Goal: Transaction & Acquisition: Register for event/course

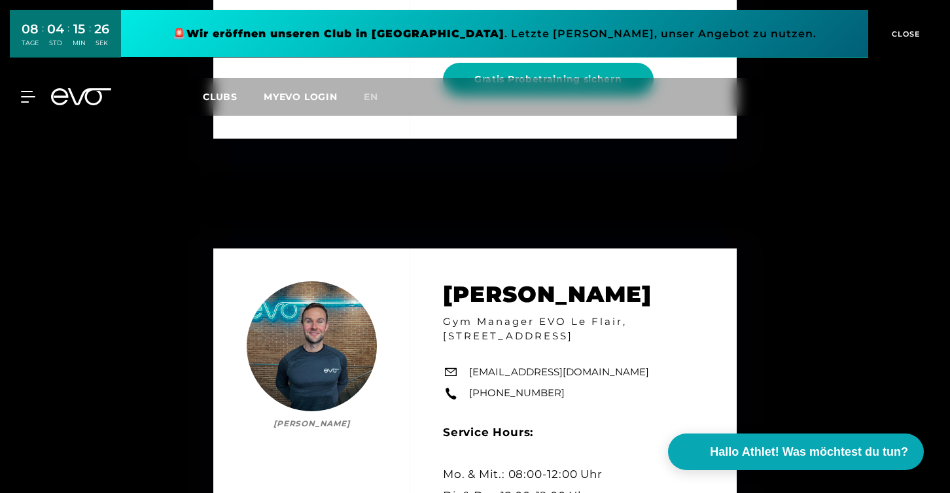
scroll to position [2289, 0]
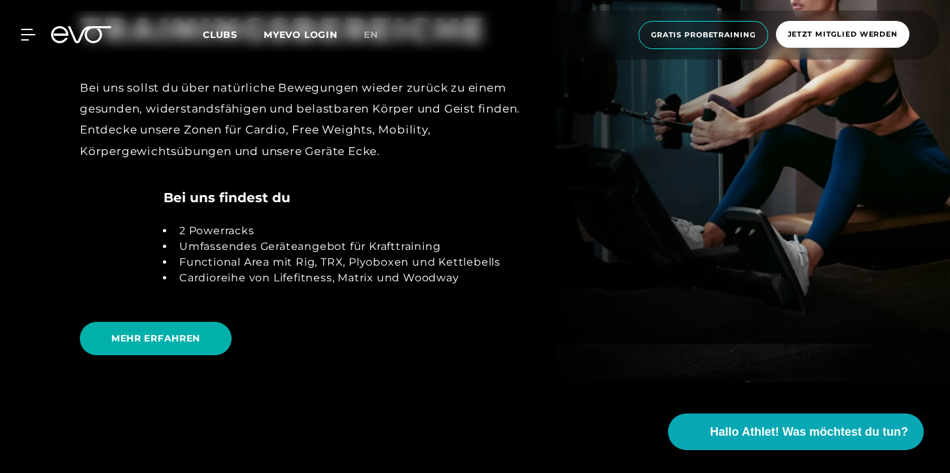
click at [84, 43] on icon at bounding box center [81, 34] width 60 height 17
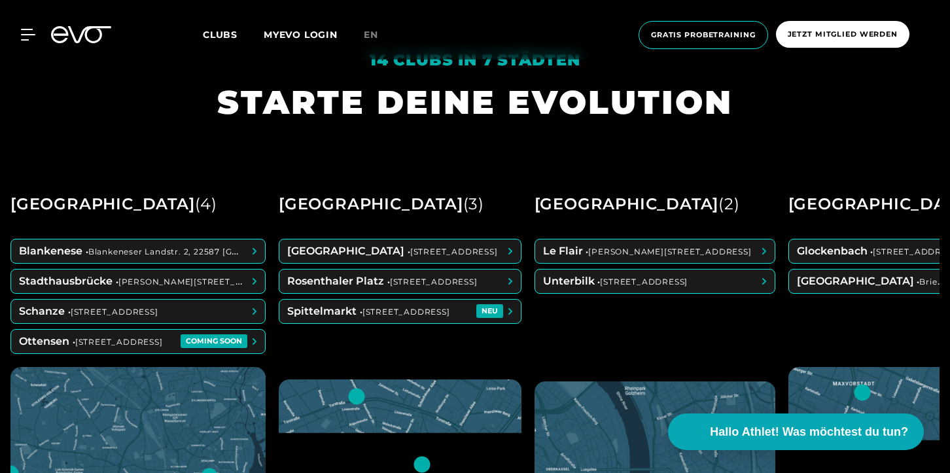
scroll to position [468, 0]
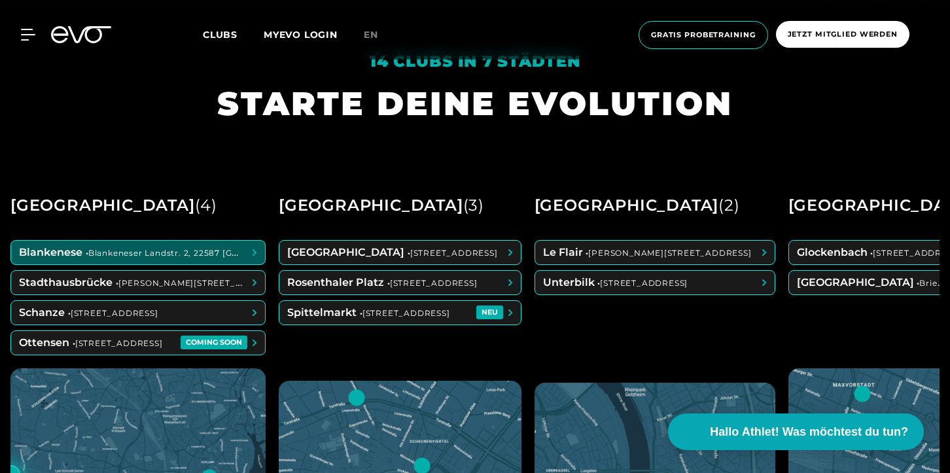
click at [116, 254] on span at bounding box center [138, 253] width 254 height 24
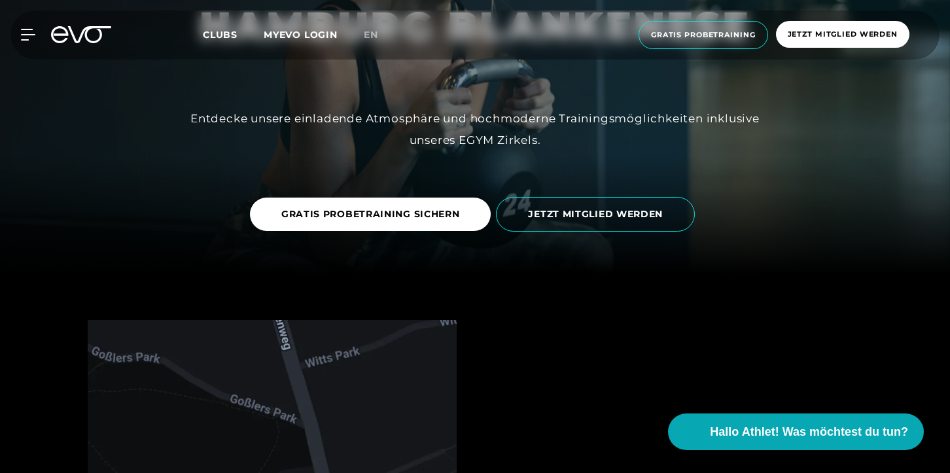
scroll to position [171, 0]
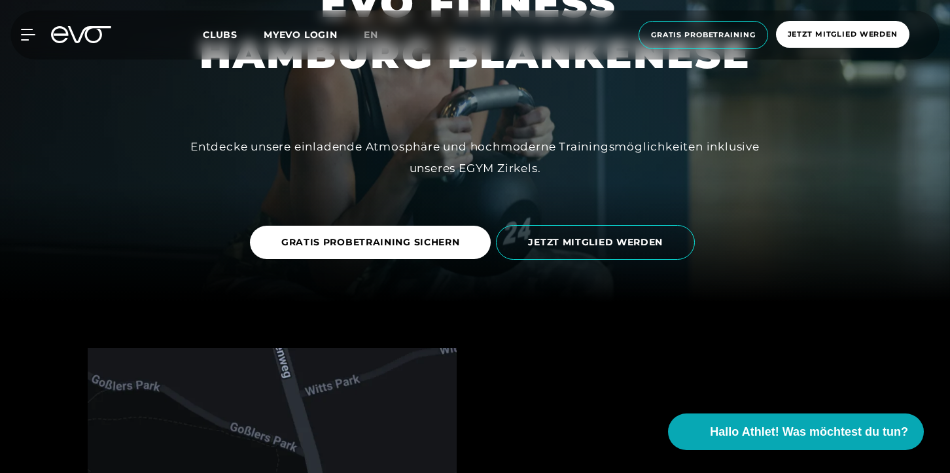
click at [617, 223] on link "JETZT MITGLIED WERDEN" at bounding box center [598, 242] width 204 height 54
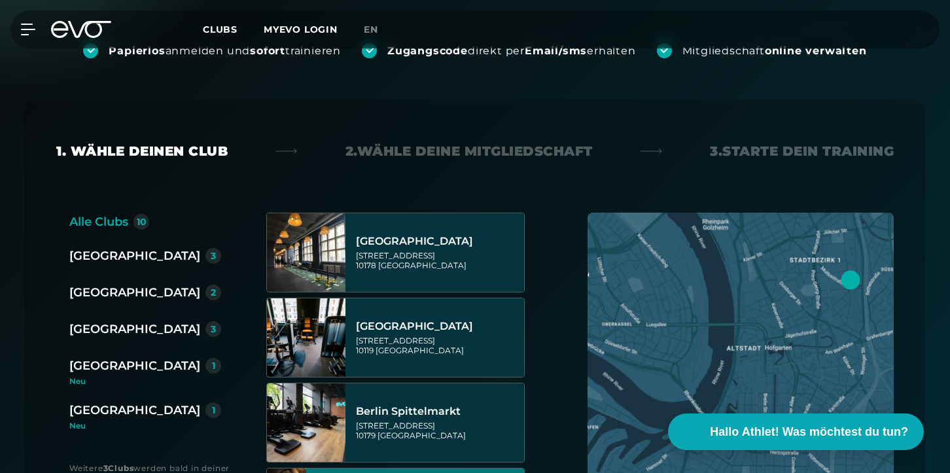
scroll to position [54, 0]
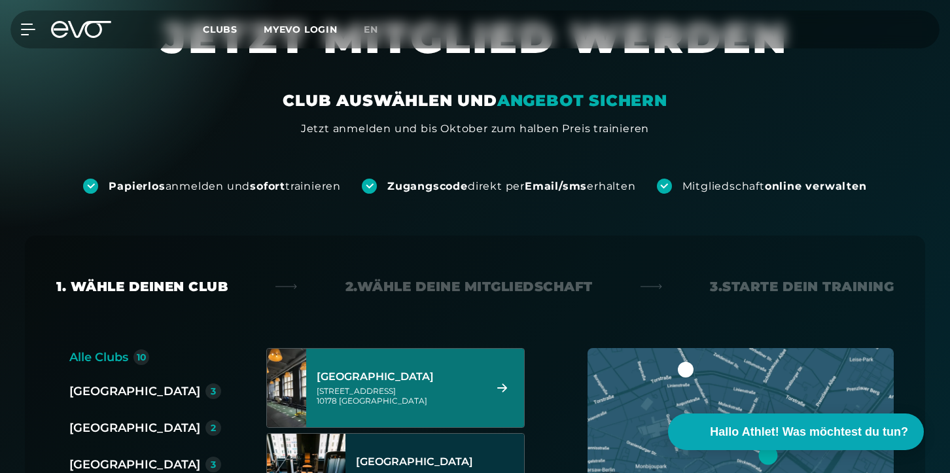
click at [425, 361] on div "Berlin Alexanderplatz Rosa-Luxemburg-Straße 14 10178 Berlin" at bounding box center [399, 388] width 164 height 58
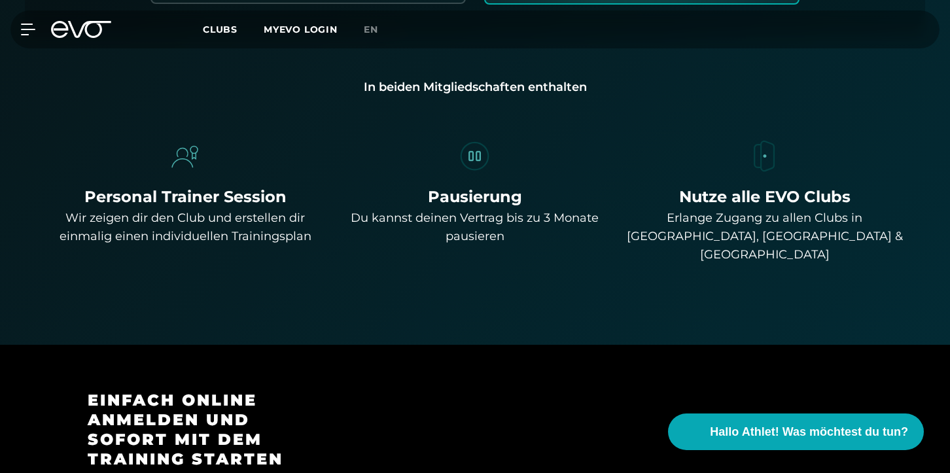
scroll to position [904, 0]
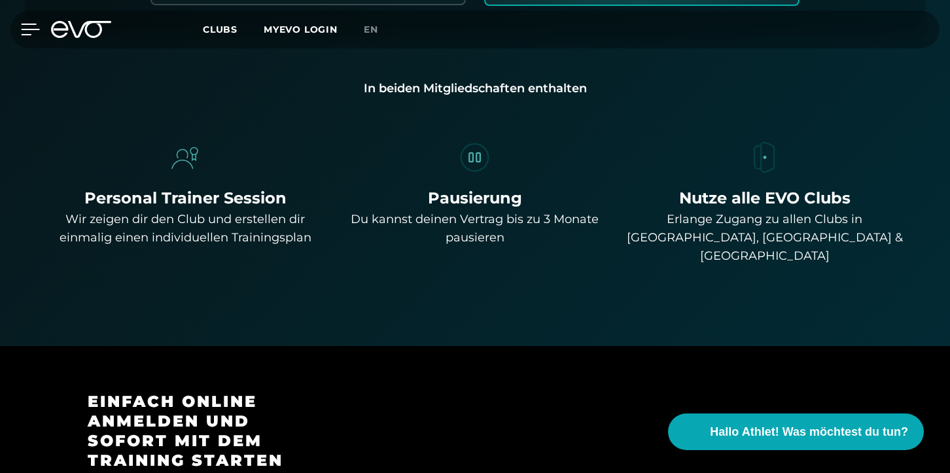
click at [26, 30] on icon at bounding box center [31, 29] width 18 height 10
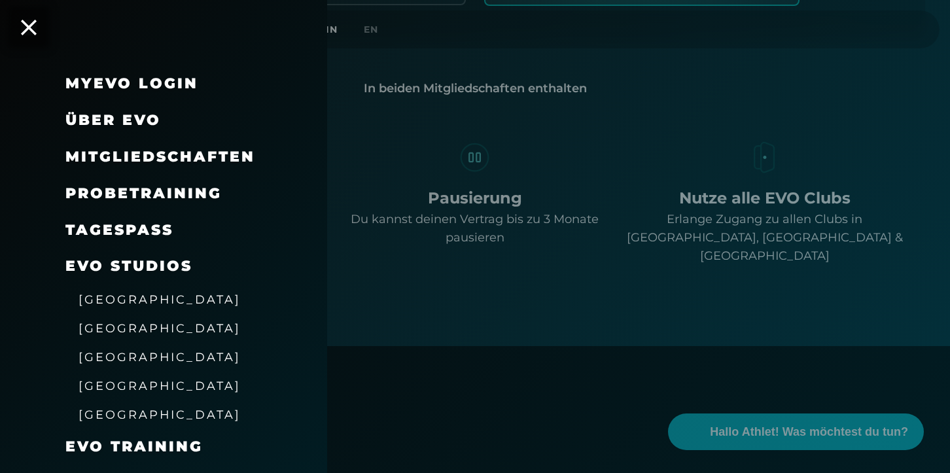
click at [158, 194] on span "Probetraining" at bounding box center [143, 194] width 156 height 18
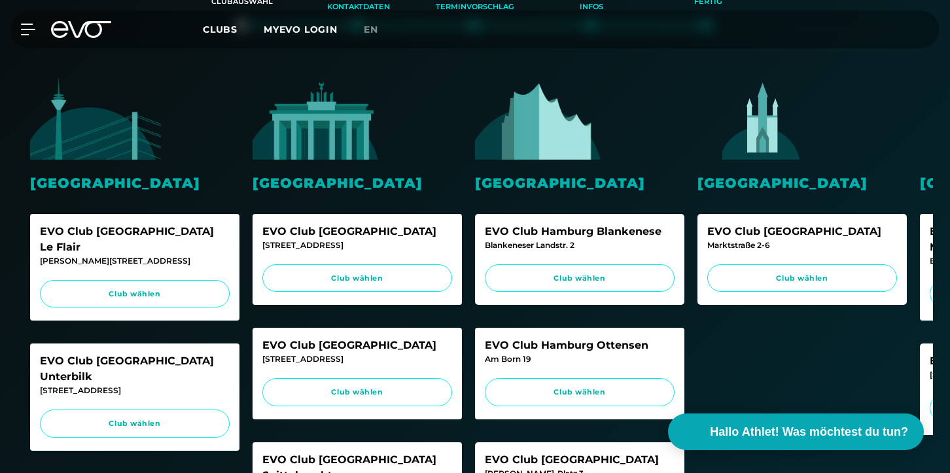
scroll to position [381, 0]
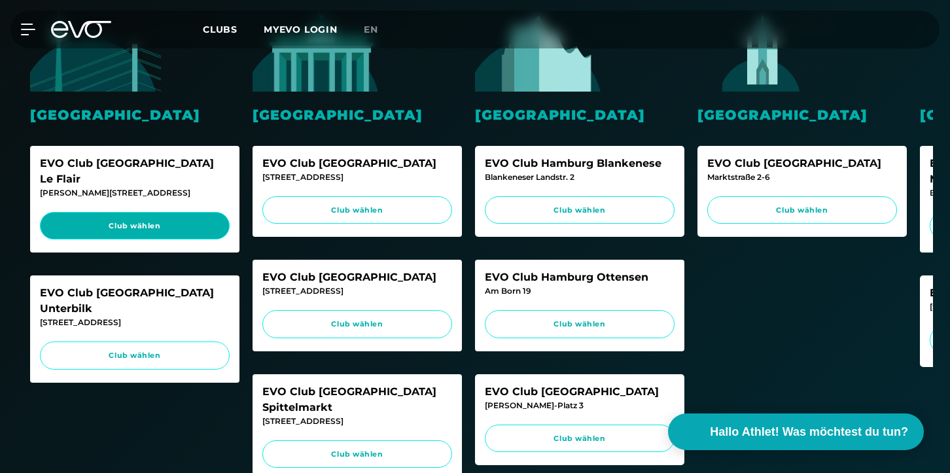
click at [158, 221] on span "Club wählen" at bounding box center [134, 226] width 165 height 11
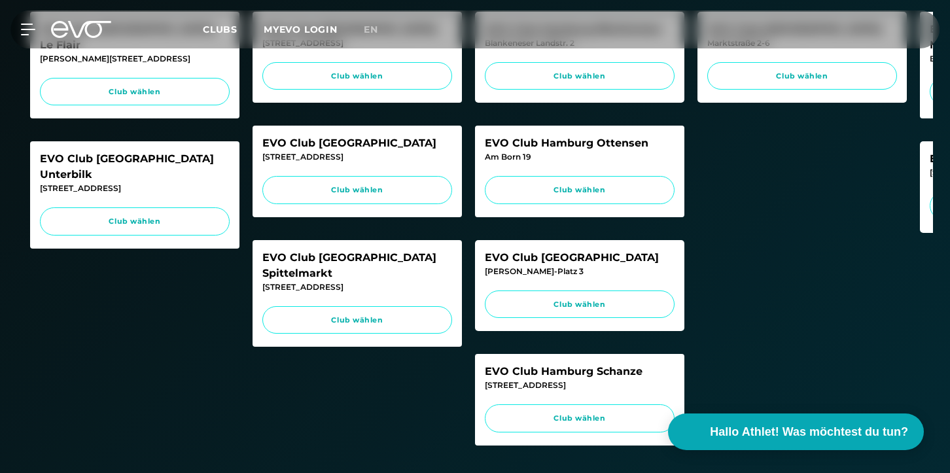
scroll to position [518, 0]
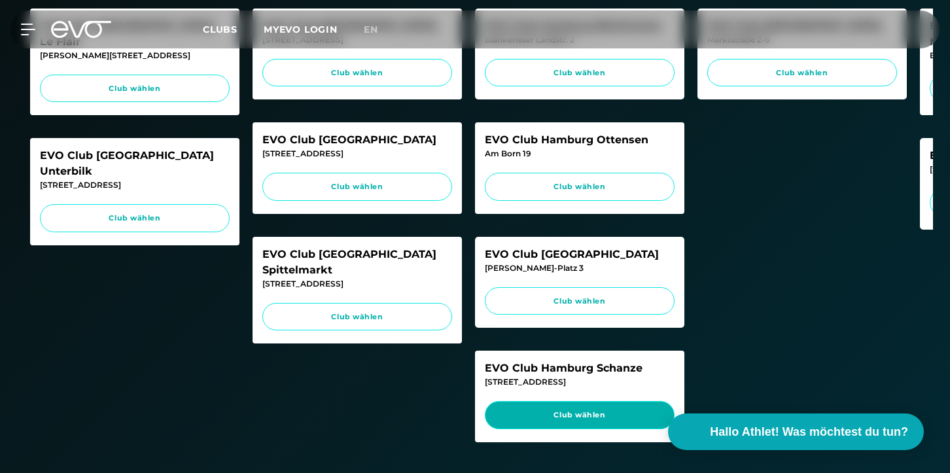
click at [512, 418] on link "Club wählen" at bounding box center [580, 415] width 190 height 28
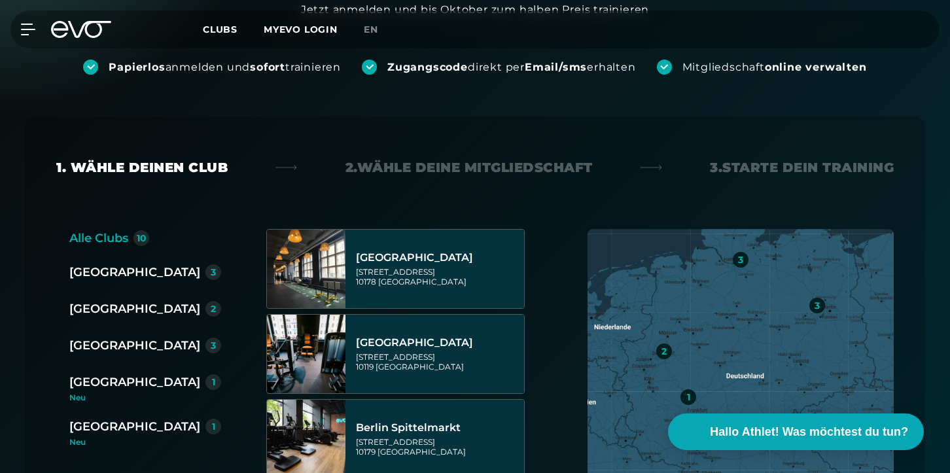
scroll to position [180, 0]
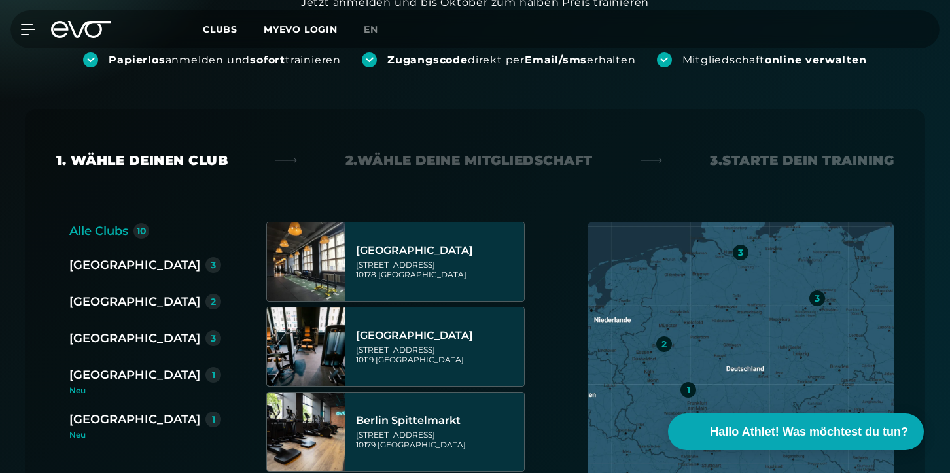
click at [120, 349] on div "Hamburg 3" at bounding box center [150, 339] width 162 height 21
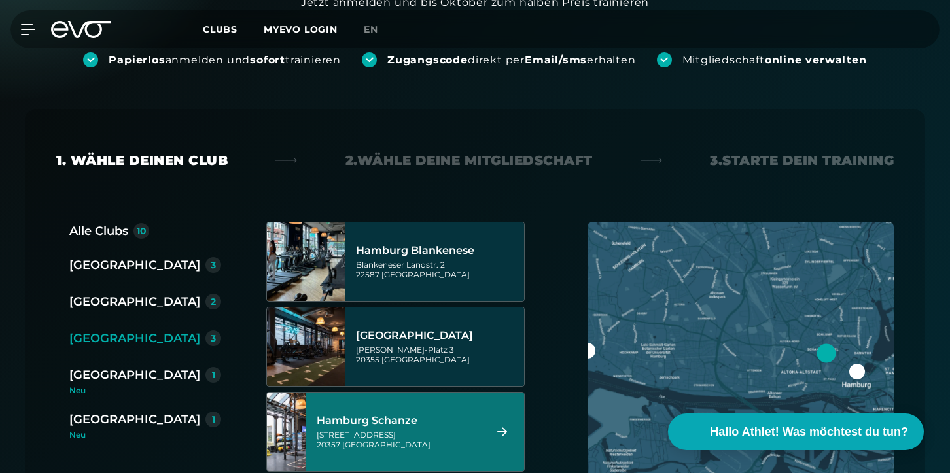
click at [360, 414] on div "Hamburg Schanze Kampstraße 15 20357 Hamburg" at bounding box center [399, 432] width 164 height 58
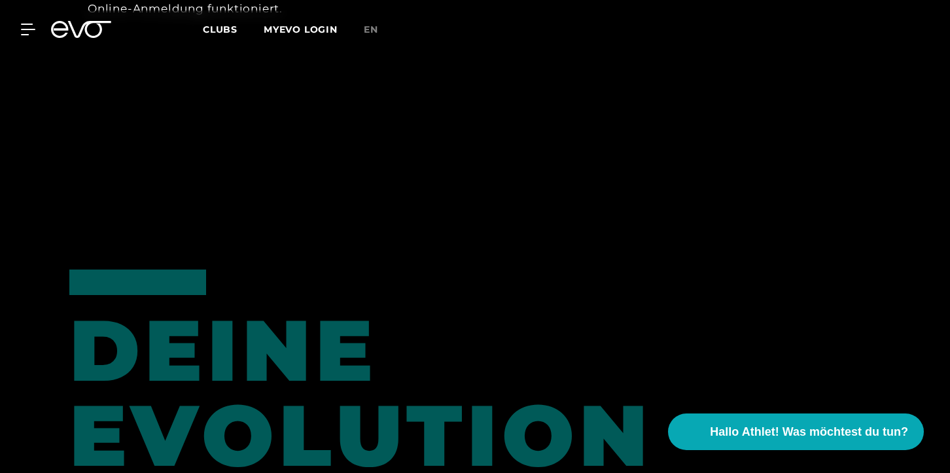
scroll to position [1403, 0]
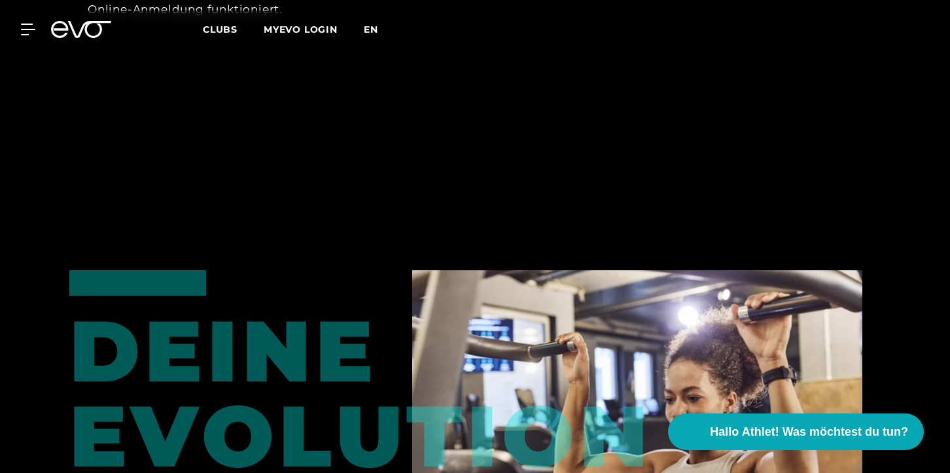
click at [369, 34] on span "en" at bounding box center [371, 30] width 14 height 12
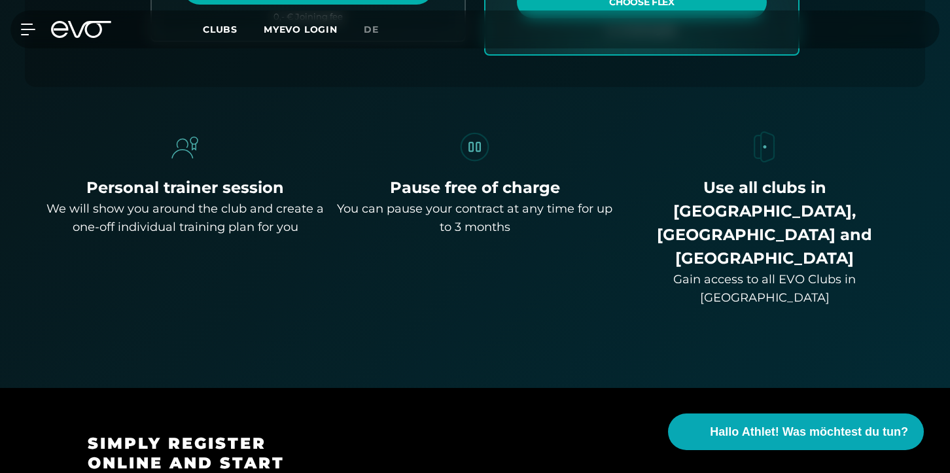
scroll to position [859, 0]
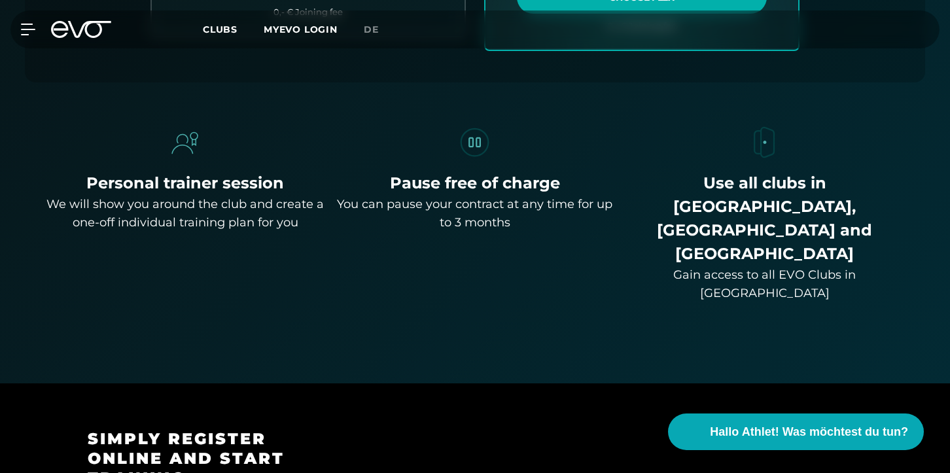
click at [137, 223] on div "We will show you around the club and create a one-off individual training plan …" at bounding box center [185, 213] width 279 height 37
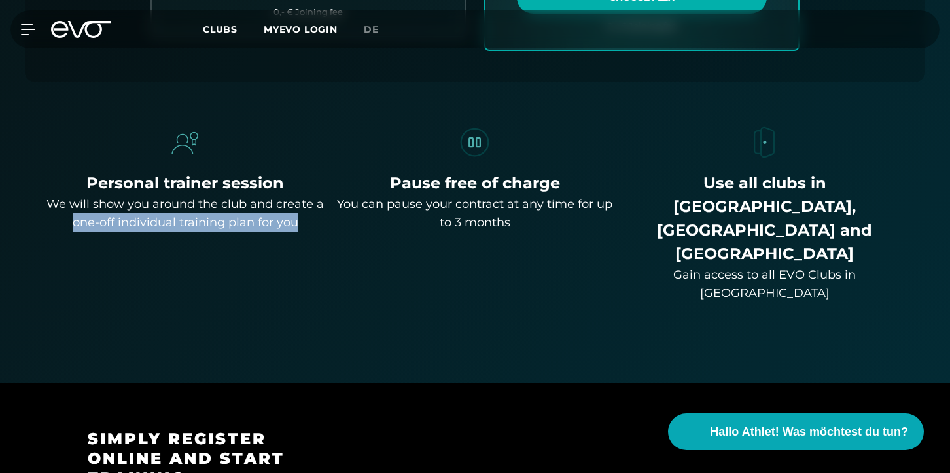
drag, startPoint x: 71, startPoint y: 219, endPoint x: 297, endPoint y: 215, distance: 225.8
click at [297, 215] on div "We will show you around the club and create a one-off individual training plan …" at bounding box center [185, 213] width 279 height 37
click at [372, 33] on span "de" at bounding box center [371, 30] width 15 height 12
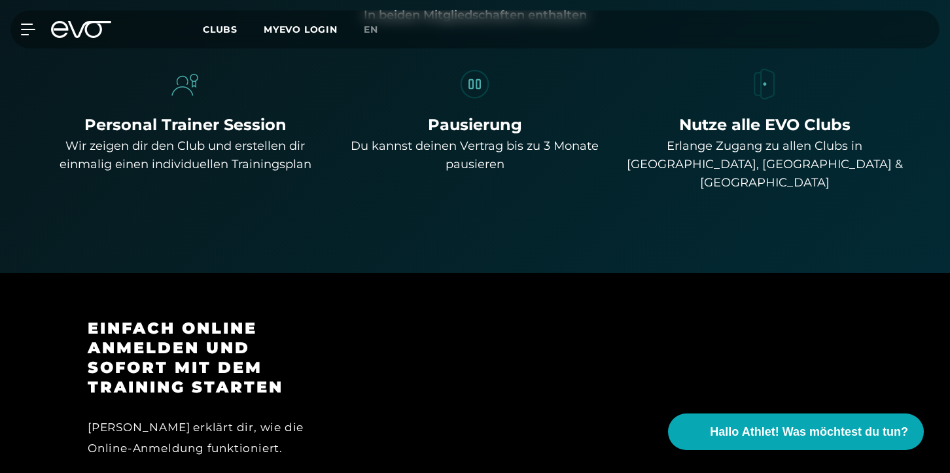
scroll to position [978, 0]
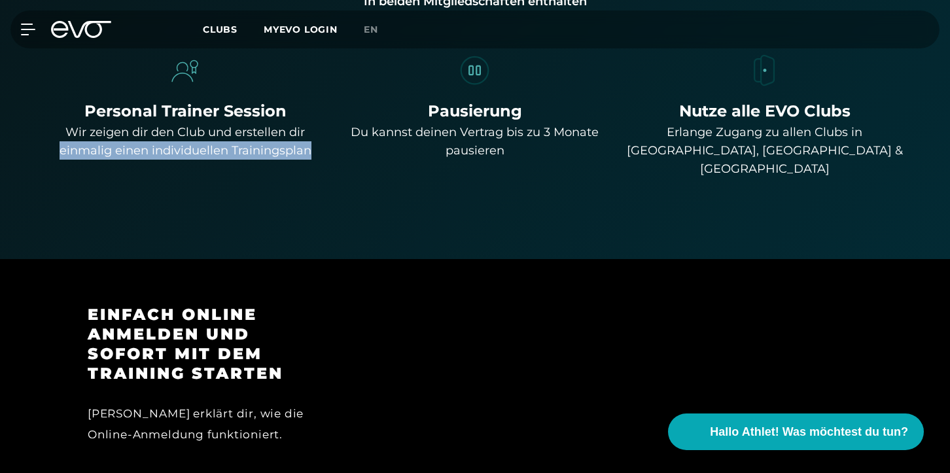
drag, startPoint x: 63, startPoint y: 153, endPoint x: 315, endPoint y: 162, distance: 252.8
copy div "einmalig einen individuellen Trainingsplan"
